Goal: Information Seeking & Learning: Find specific fact

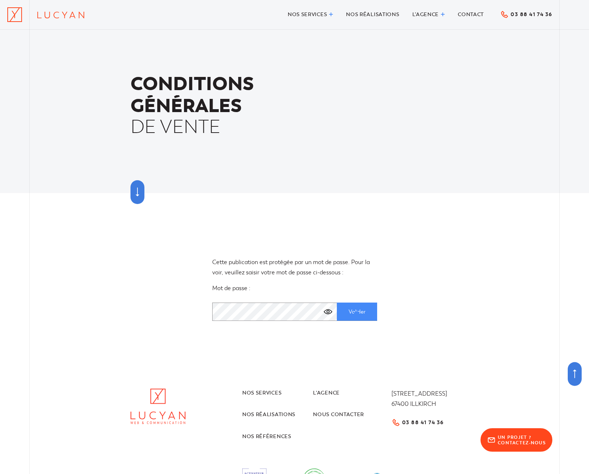
click at [356, 314] on input "Valider" at bounding box center [357, 312] width 40 height 18
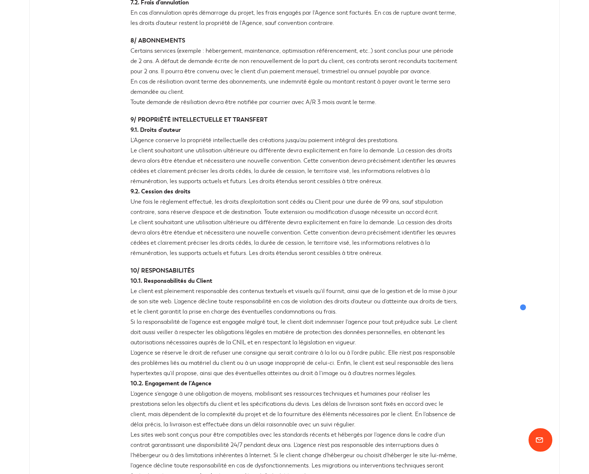
scroll to position [978, 0]
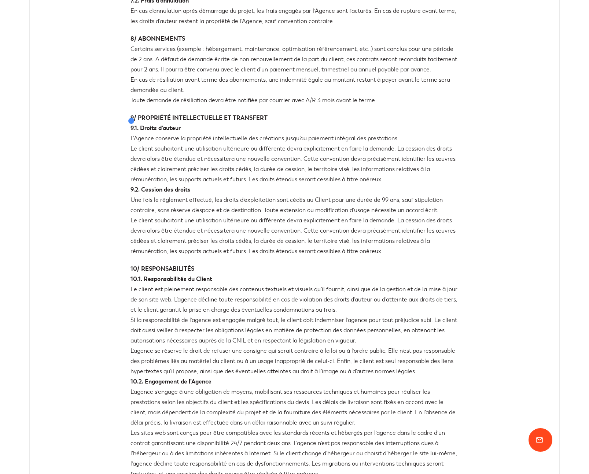
drag, startPoint x: 384, startPoint y: 251, endPoint x: 132, endPoint y: 121, distance: 284.1
click at [131, 121] on p "9/ PROPRIÉTÉ INTELLECTUELLE ET TRANSFERT 9.1. Droits d’auteur L’Agence conserve…" at bounding box center [294, 185] width 328 height 144
copy p "9/ PROPRIÉTÉ INTELLECTUELLE ET TRANSFERT 9.1. Droits d’auteur L’Agence conserve…"
click at [468, 129] on div "1/ CHAMPS D’APPLICATION Les présentes Conditions Générales de Vente (CGV) s’app…" at bounding box center [294, 155] width 589 height 1775
